Goal: Transaction & Acquisition: Purchase product/service

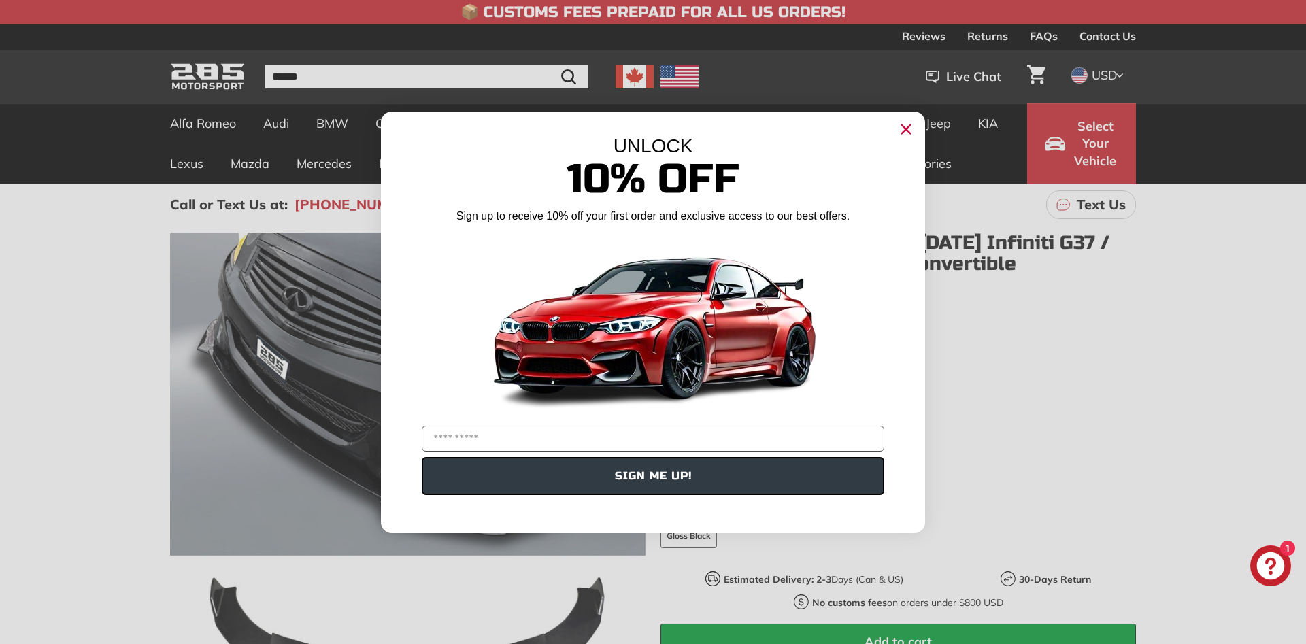
click at [905, 139] on circle "Close dialog" at bounding box center [906, 128] width 20 height 20
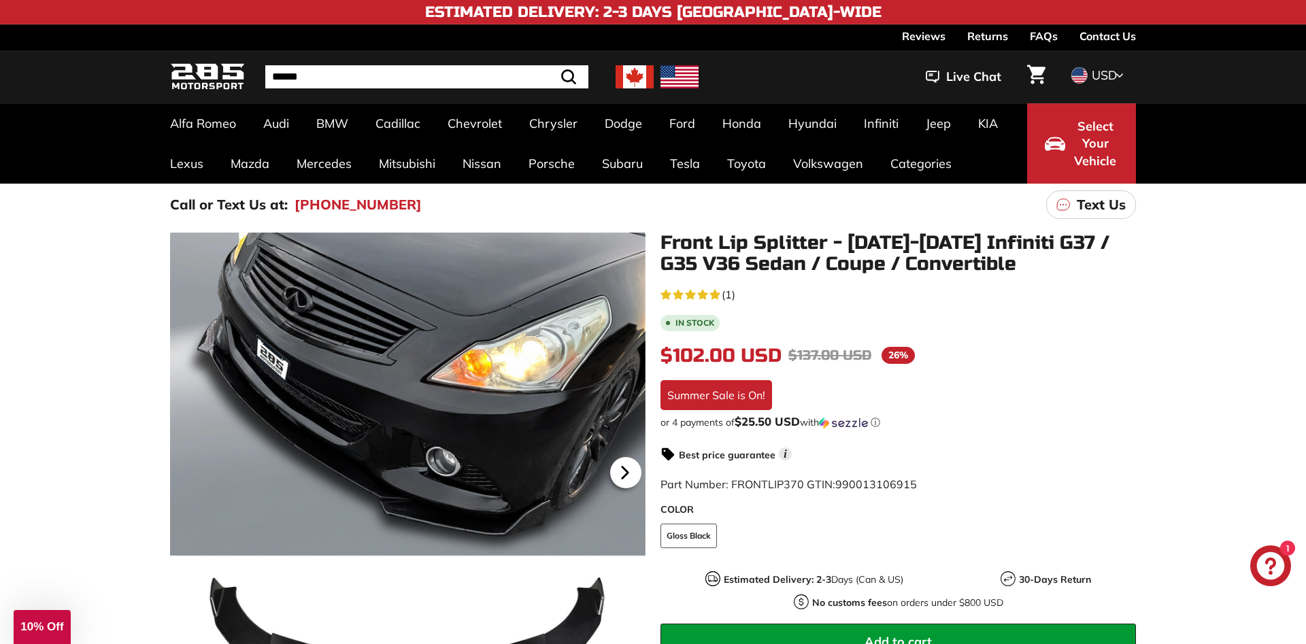
click at [624, 470] on icon at bounding box center [624, 473] width 5 height 12
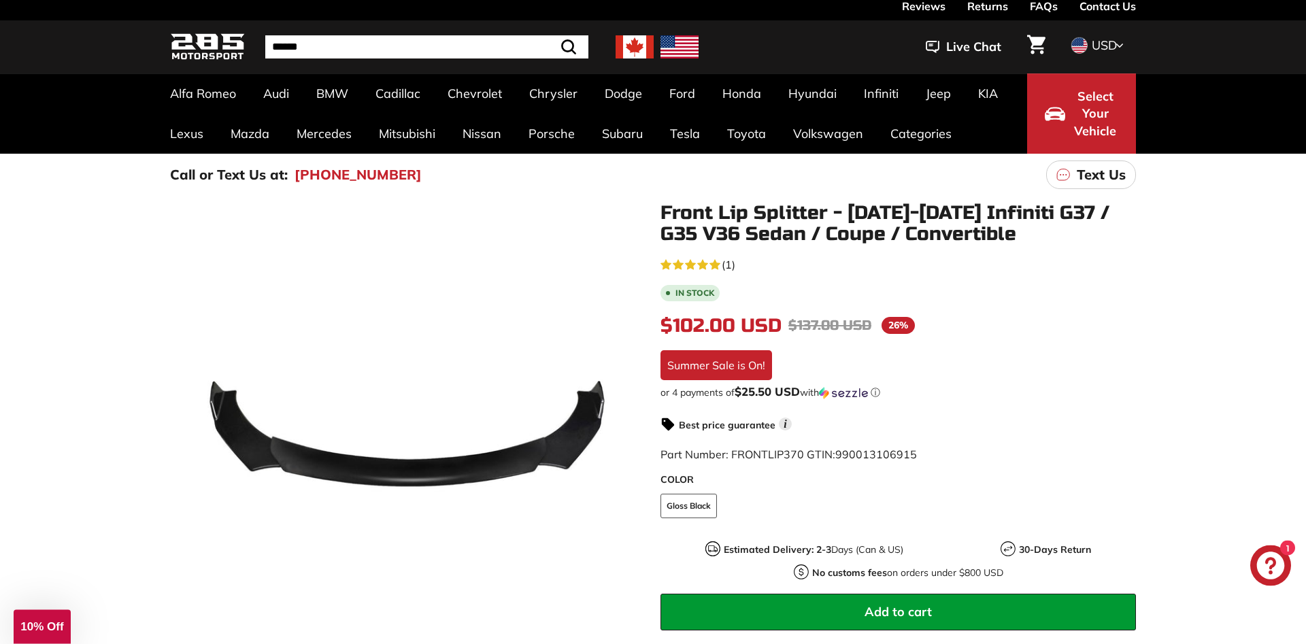
scroll to position [139, 0]
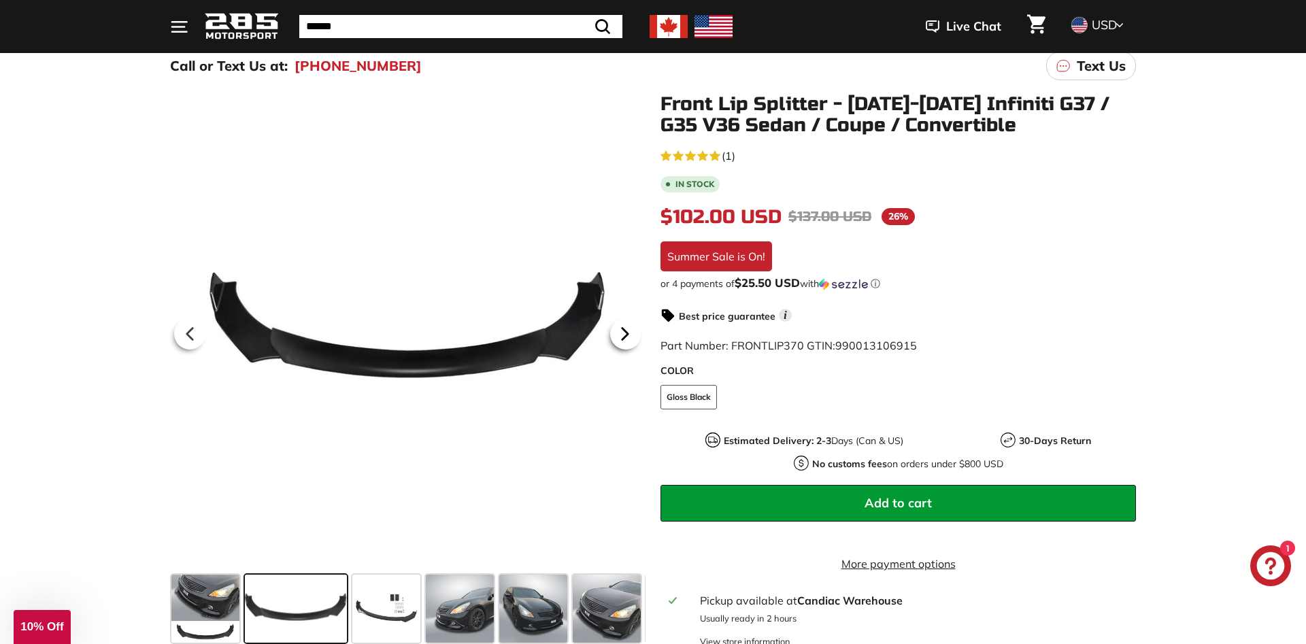
click at [620, 350] on div at bounding box center [625, 334] width 39 height 38
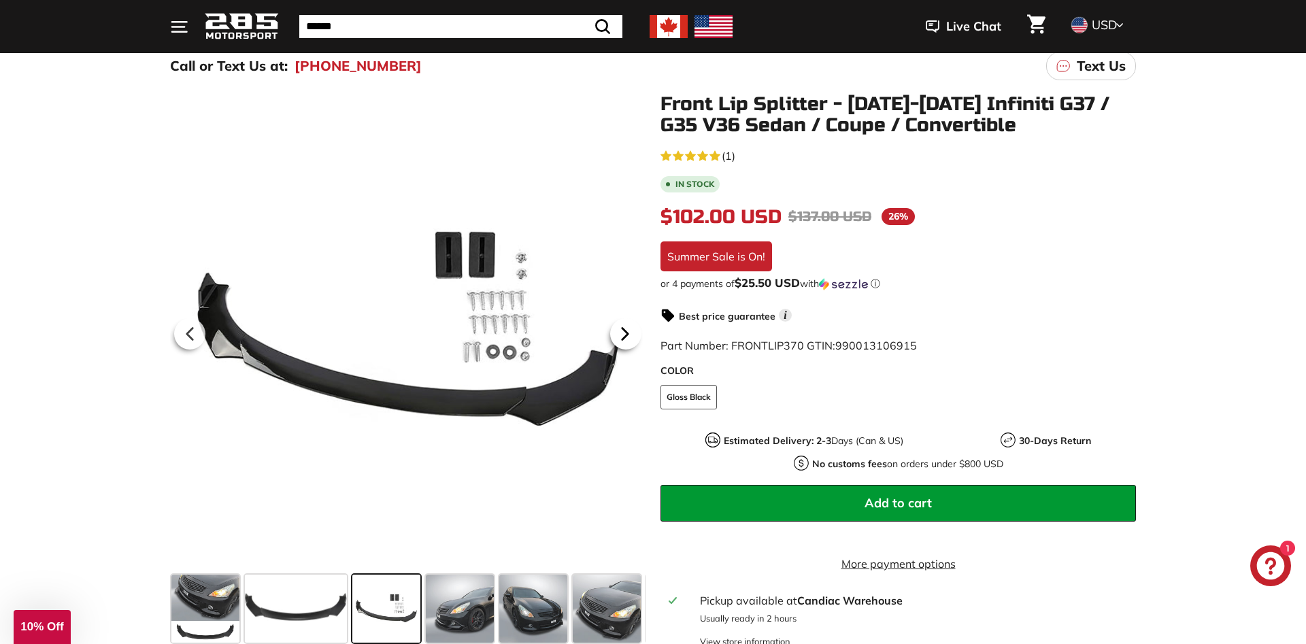
click at [620, 350] on div at bounding box center [625, 334] width 39 height 38
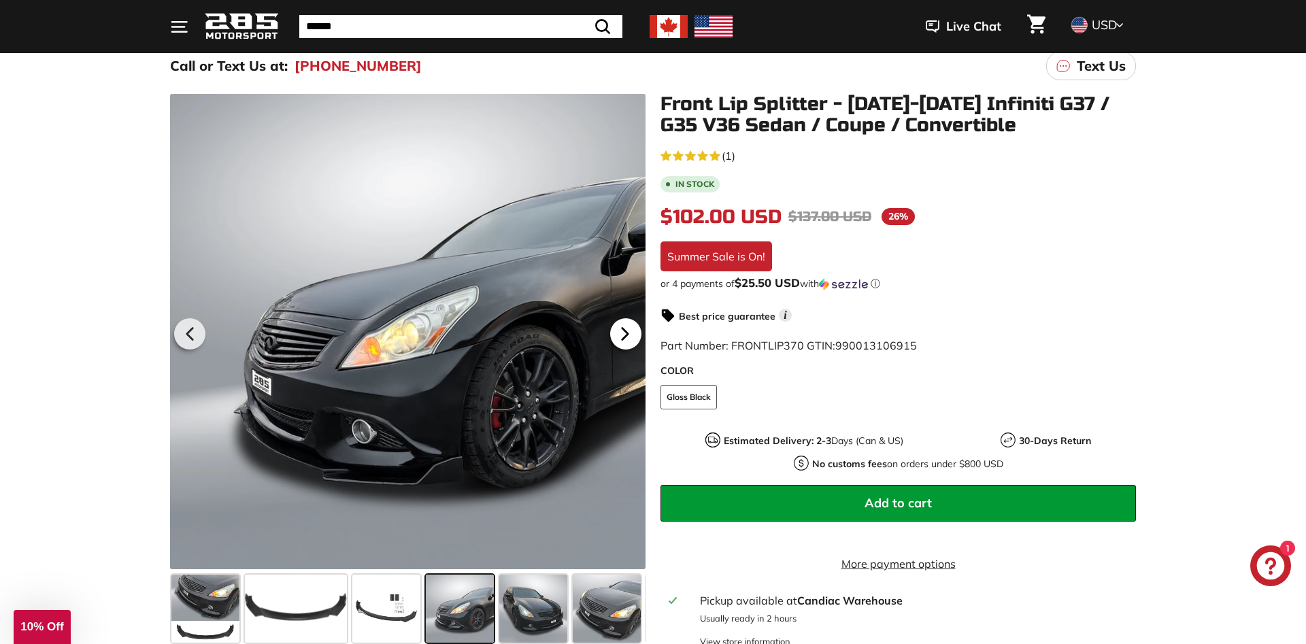
click at [620, 350] on div at bounding box center [625, 334] width 39 height 38
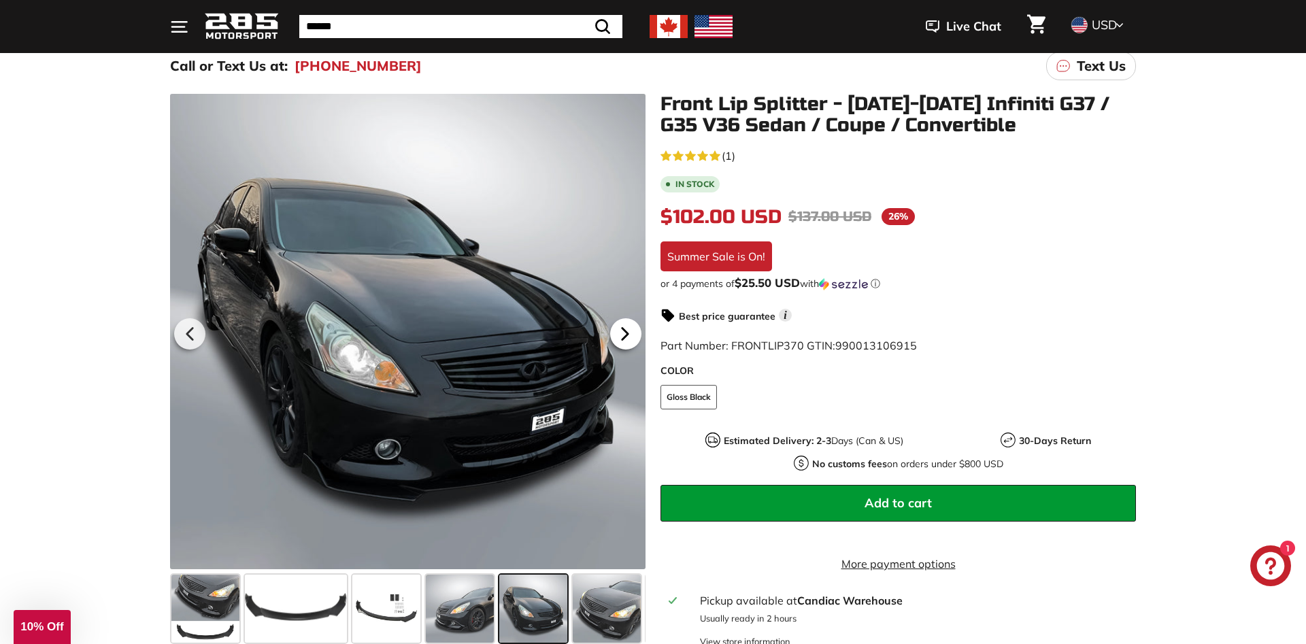
click at [620, 350] on div at bounding box center [625, 334] width 39 height 38
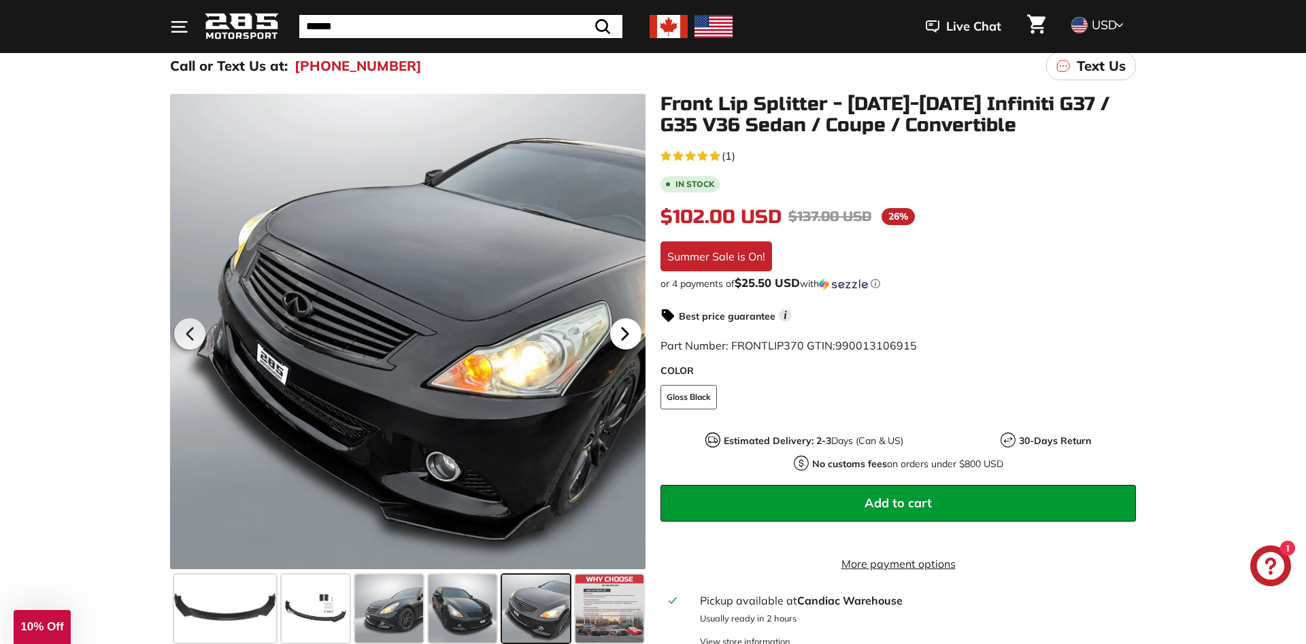
scroll to position [0, 71]
click at [620, 350] on div at bounding box center [625, 334] width 39 height 38
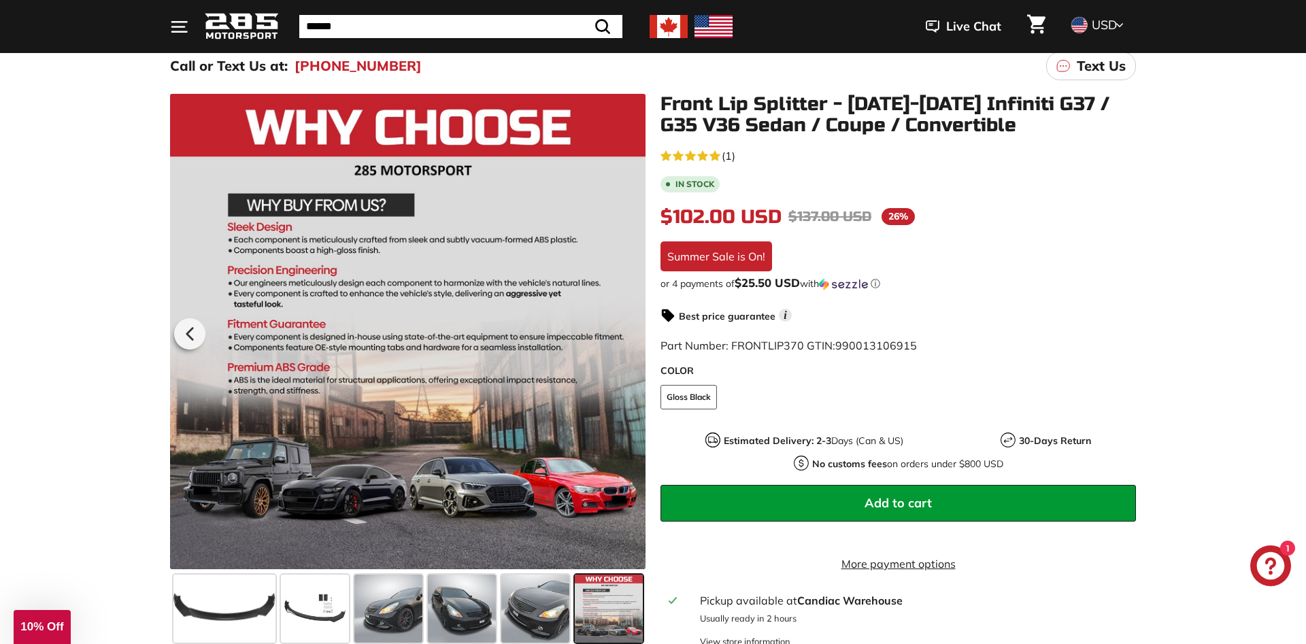
click at [620, 350] on div at bounding box center [407, 331] width 475 height 475
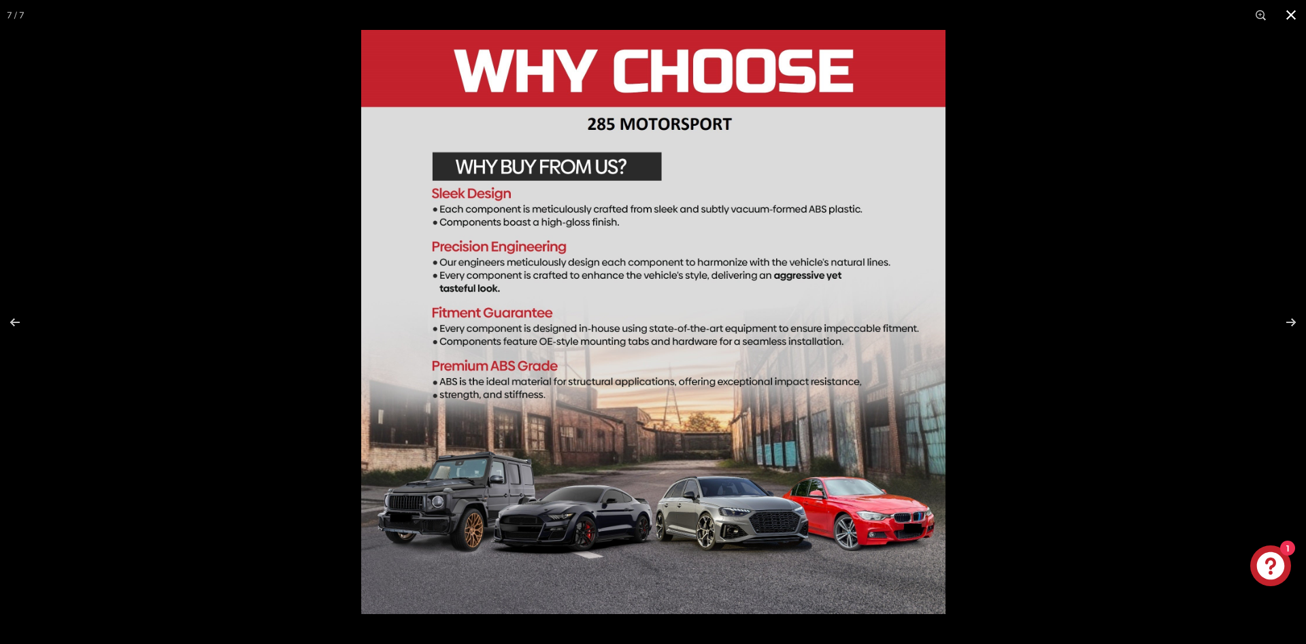
click at [1120, 340] on div at bounding box center [1014, 352] width 1306 height 644
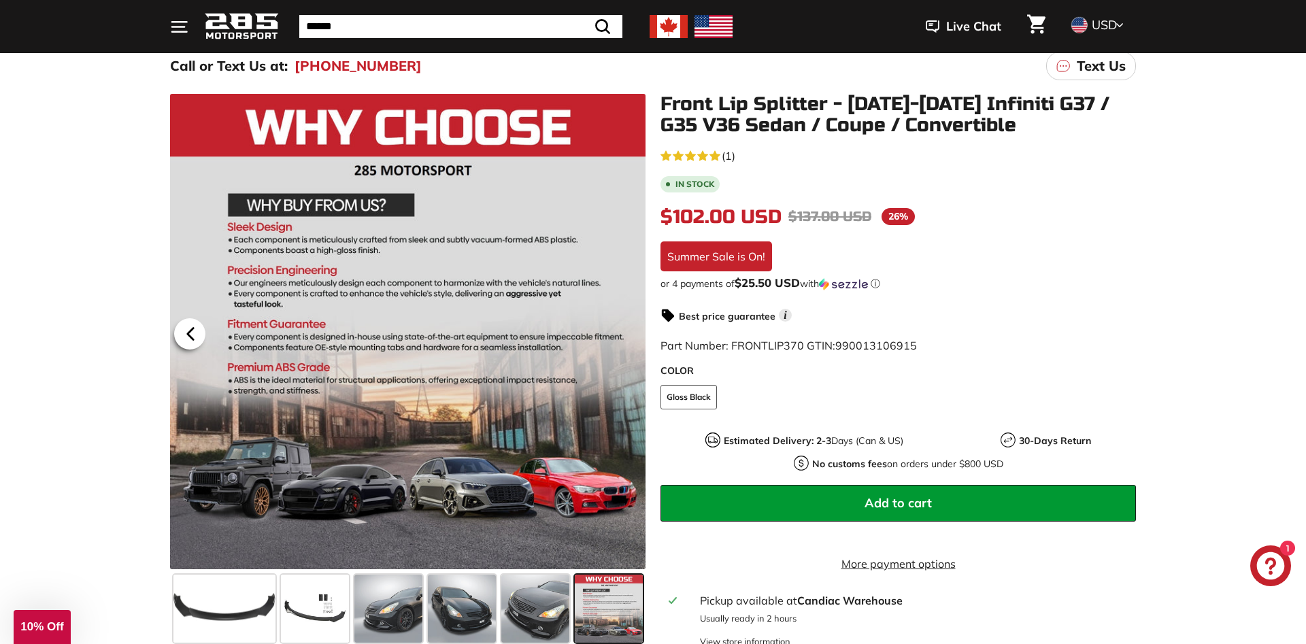
click at [186, 331] on icon at bounding box center [190, 333] width 31 height 31
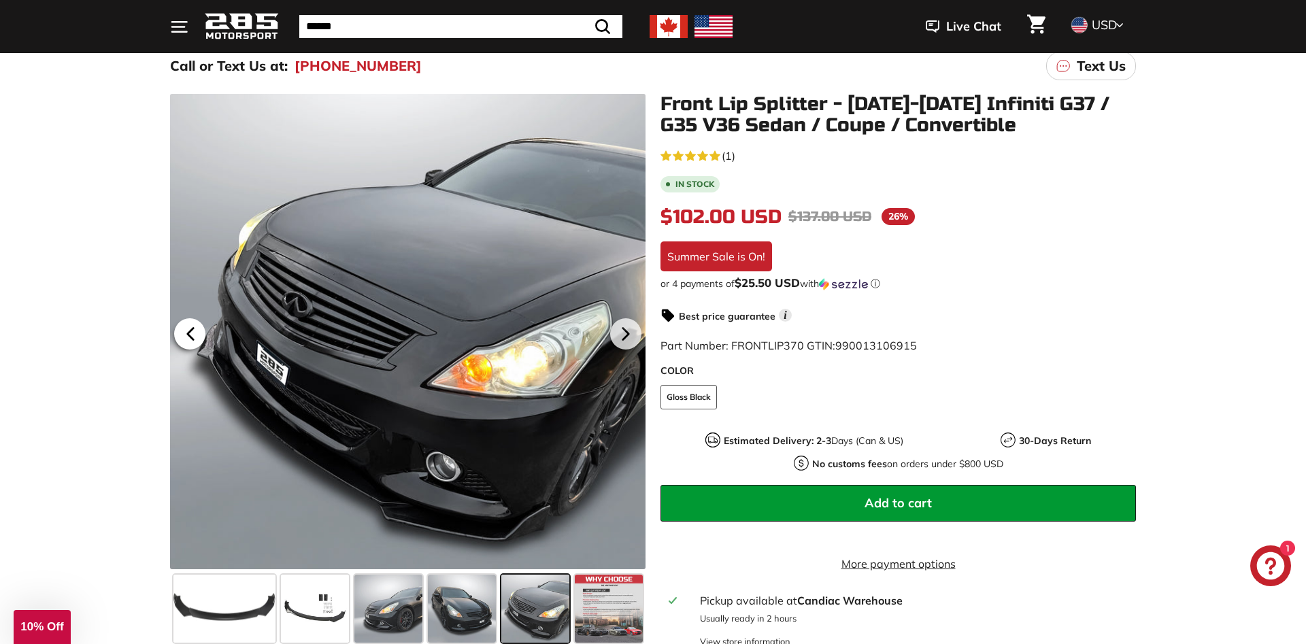
click at [186, 331] on icon at bounding box center [190, 333] width 31 height 31
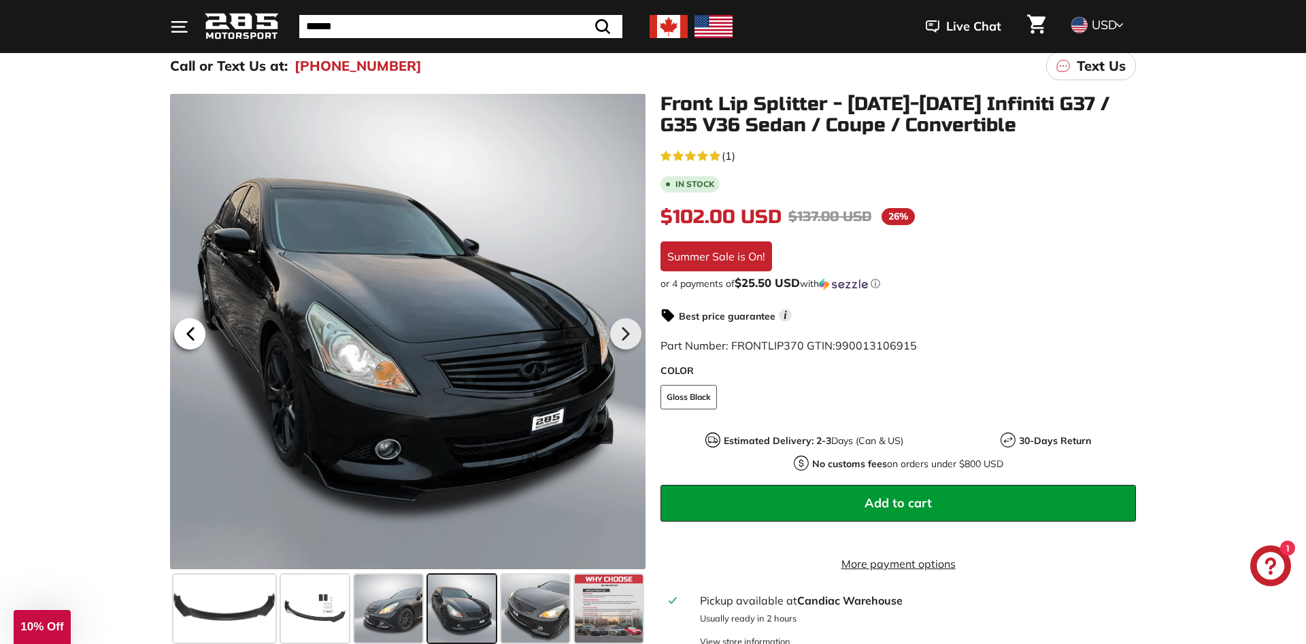
click at [186, 331] on icon at bounding box center [190, 333] width 31 height 31
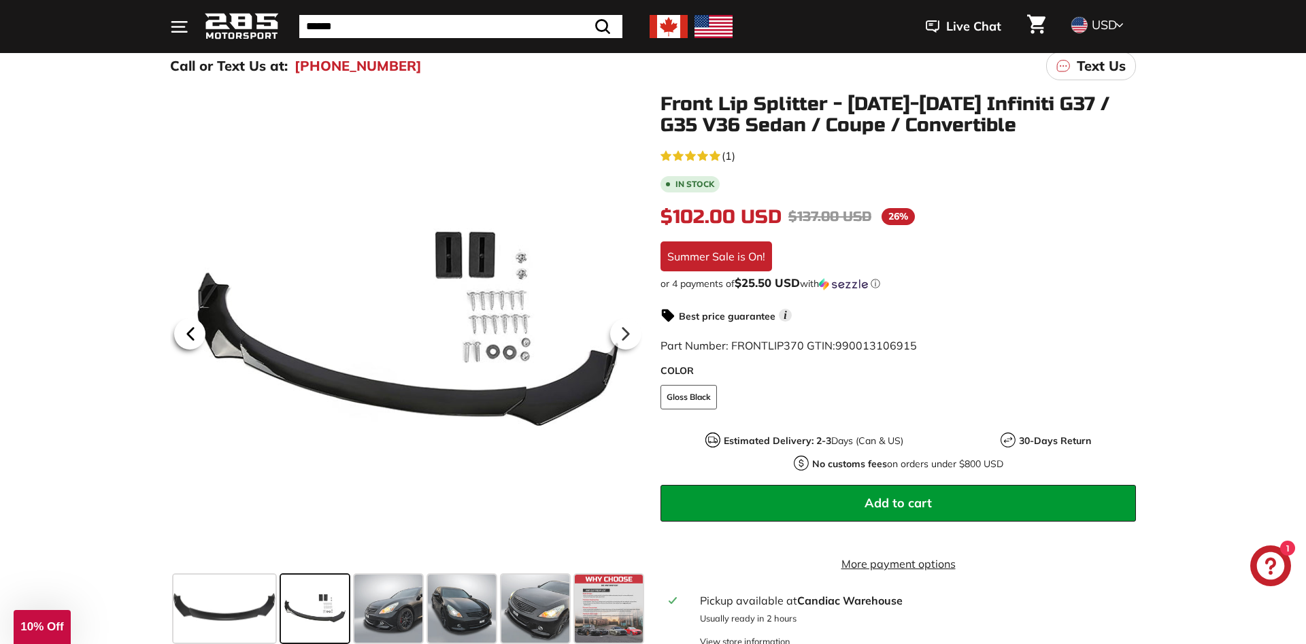
click at [186, 331] on icon at bounding box center [190, 333] width 31 height 31
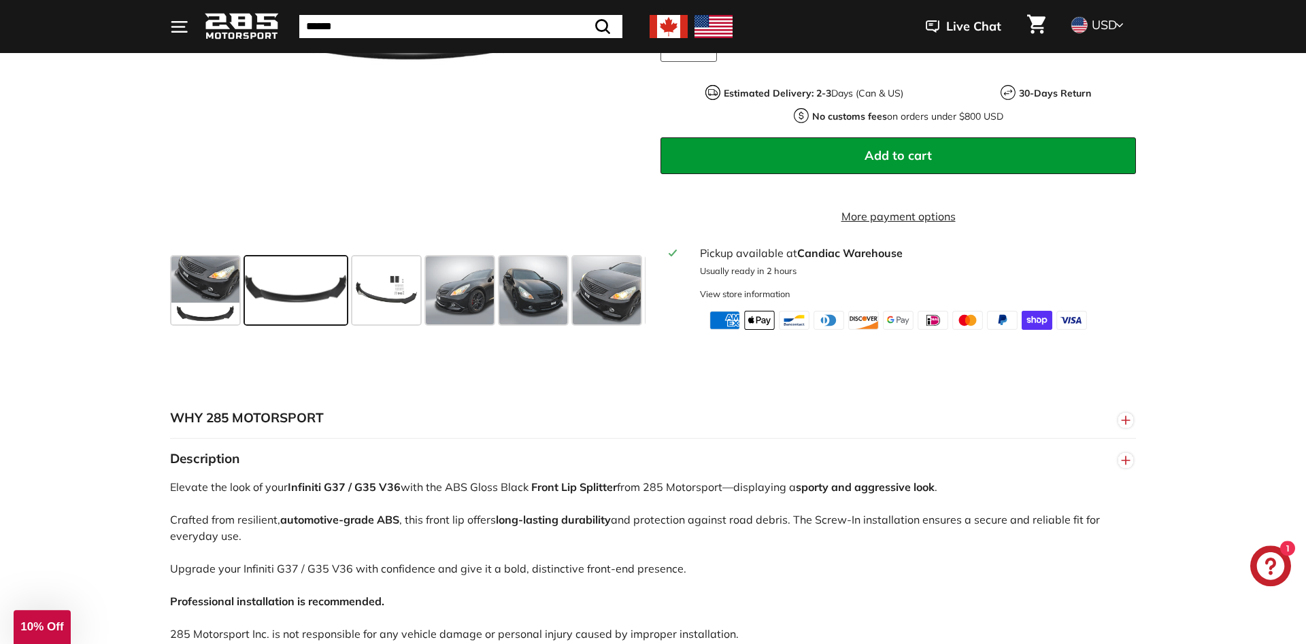
scroll to position [694, 0]
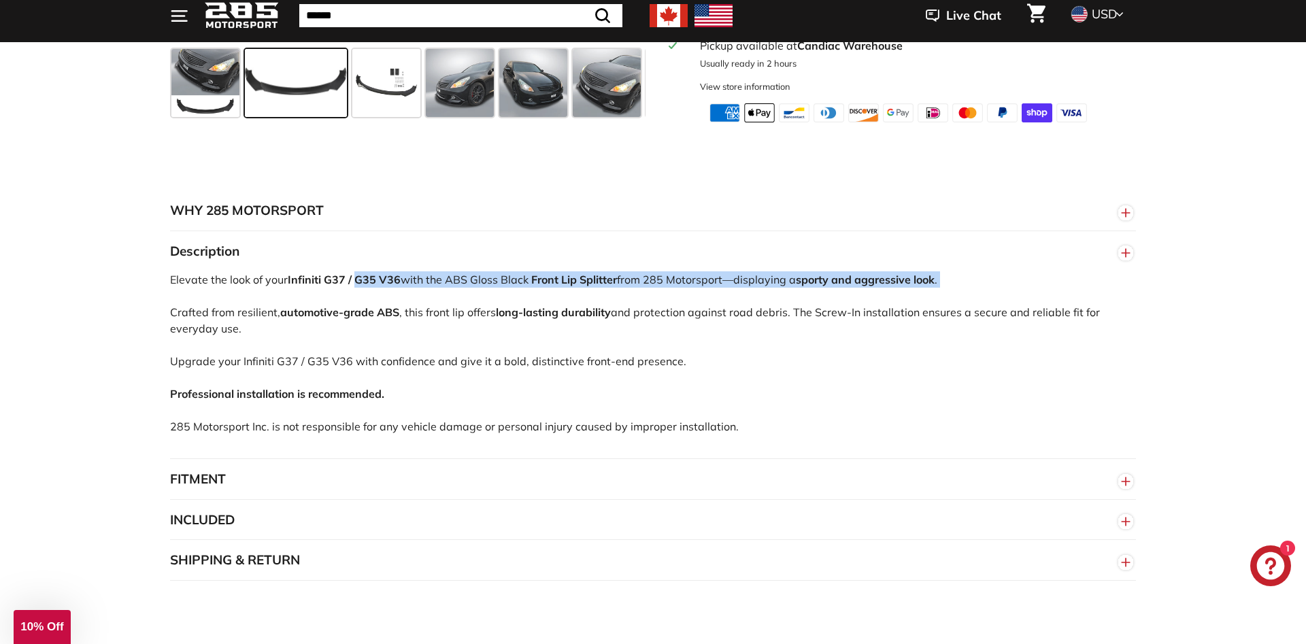
drag, startPoint x: 394, startPoint y: 294, endPoint x: 745, endPoint y: 305, distance: 351.1
click at [745, 305] on div "Elevate the look of your Infiniti G37 / G35 V36 with the ABS Gloss Black Front …" at bounding box center [653, 364] width 966 height 187
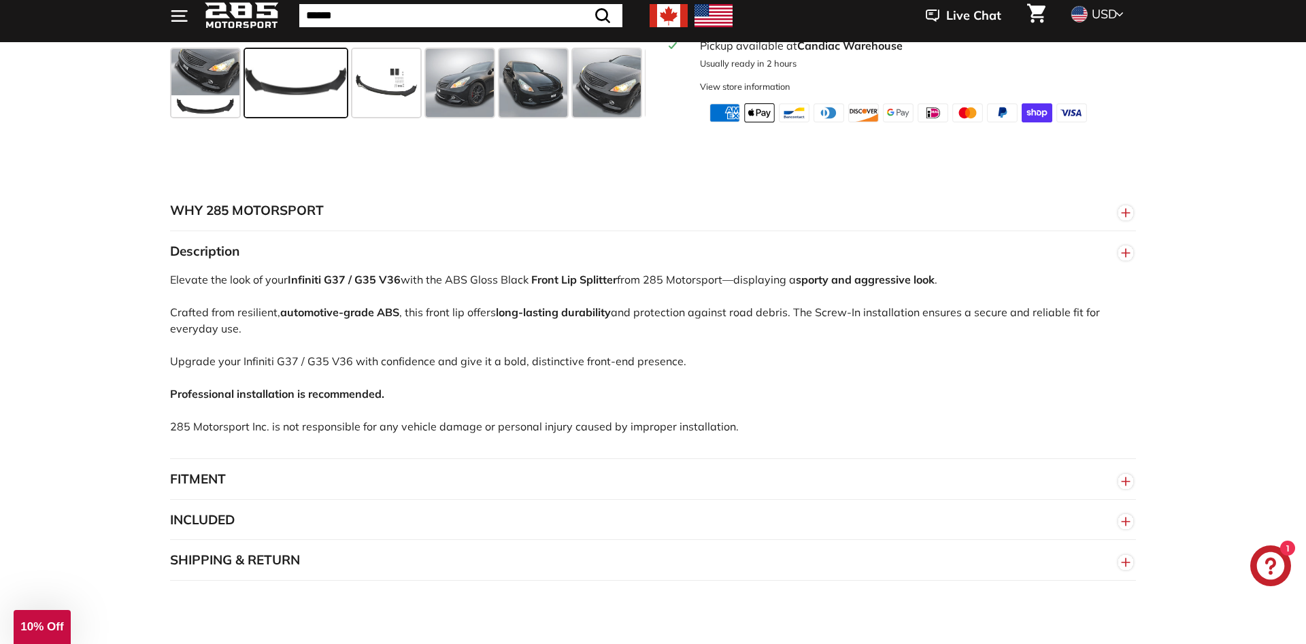
click at [699, 331] on div "Elevate the look of your Infiniti G37 / G35 V36 with the ABS Gloss Black Front …" at bounding box center [653, 364] width 966 height 187
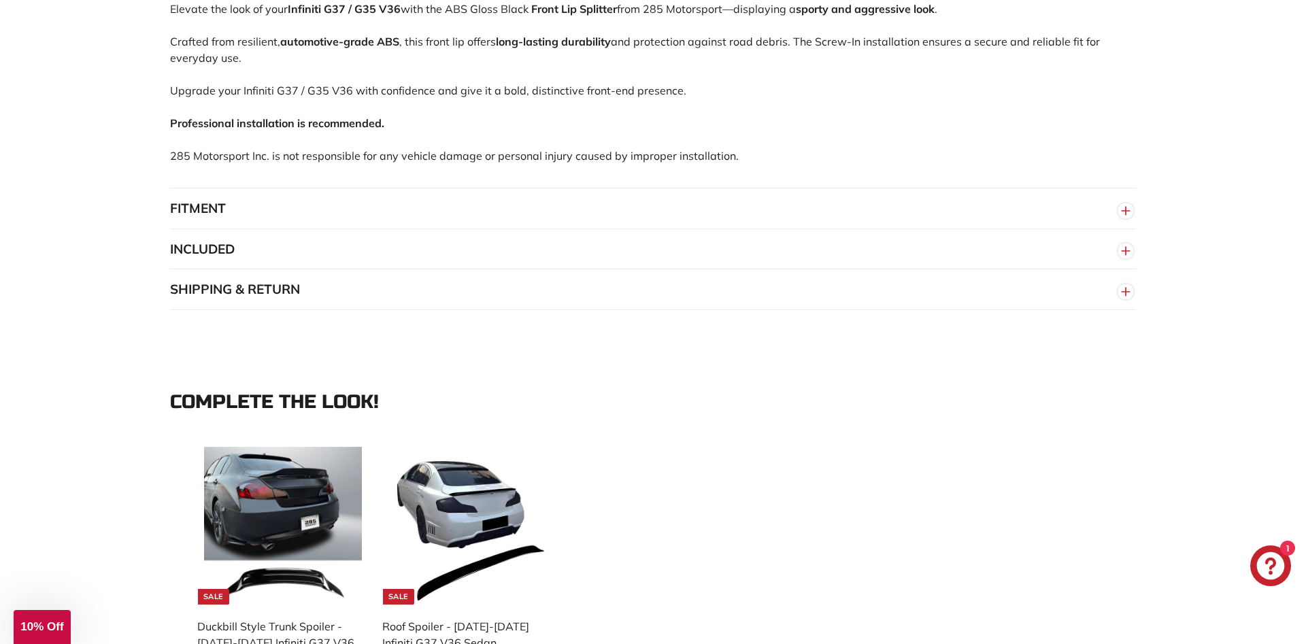
scroll to position [971, 0]
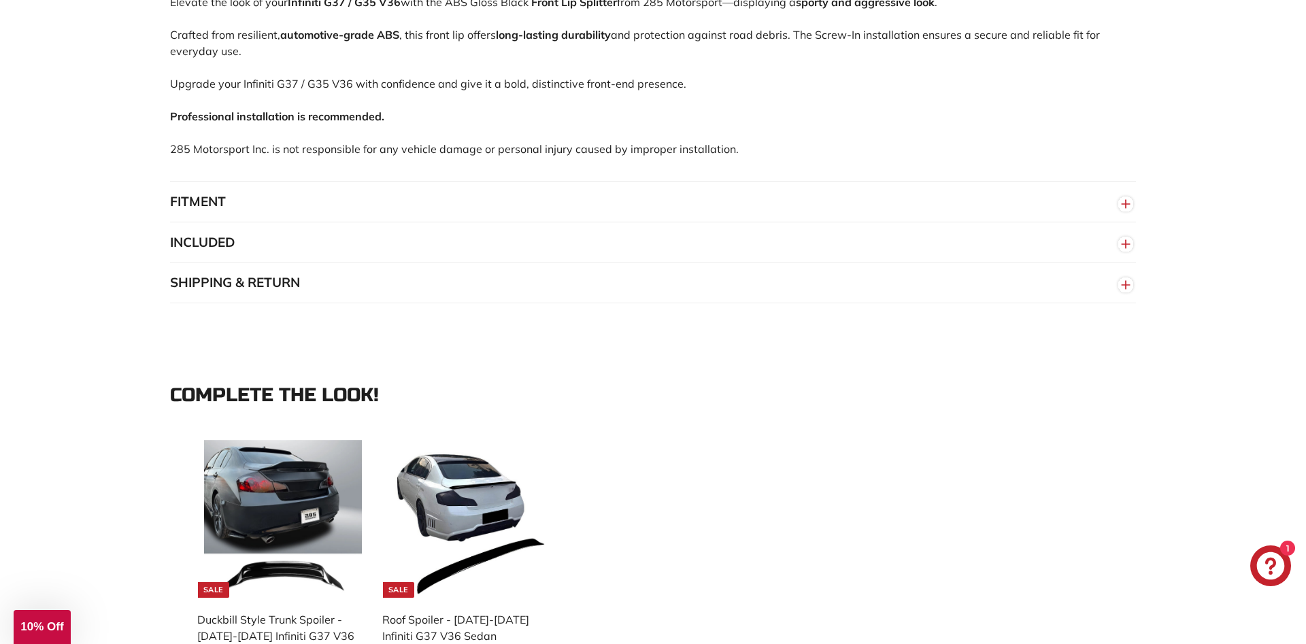
click at [241, 222] on button "FITMENT" at bounding box center [653, 202] width 966 height 41
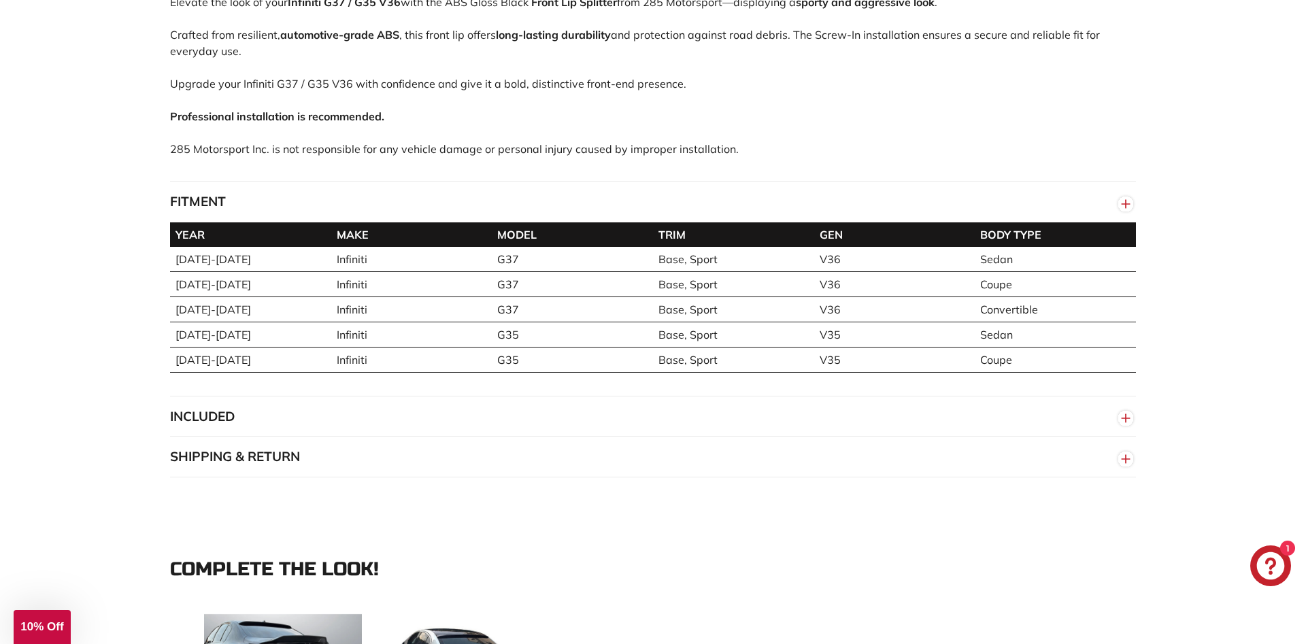
drag, startPoint x: 413, startPoint y: 276, endPoint x: 971, endPoint y: 284, distance: 557.7
click at [971, 272] on tr "[DATE]-[DATE] Infiniti G37 Base, Sport V36 Sedan" at bounding box center [653, 259] width 966 height 25
click at [973, 272] on td "V36" at bounding box center [894, 259] width 161 height 25
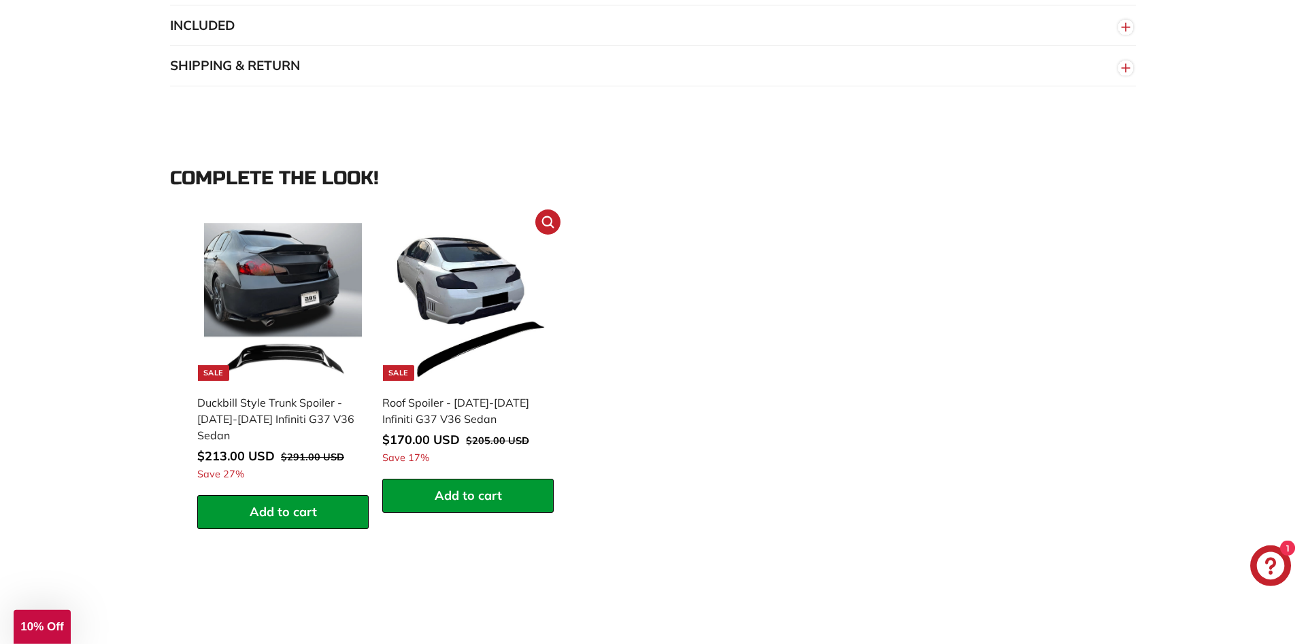
scroll to position [1318, 0]
